Goal: Use online tool/utility

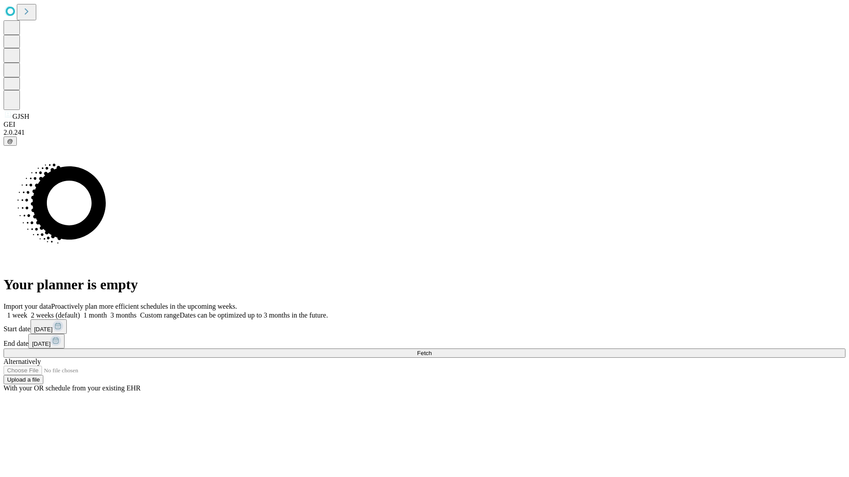
click at [432, 350] on span "Fetch" at bounding box center [424, 353] width 15 height 7
